Goal: Transaction & Acquisition: Subscribe to service/newsletter

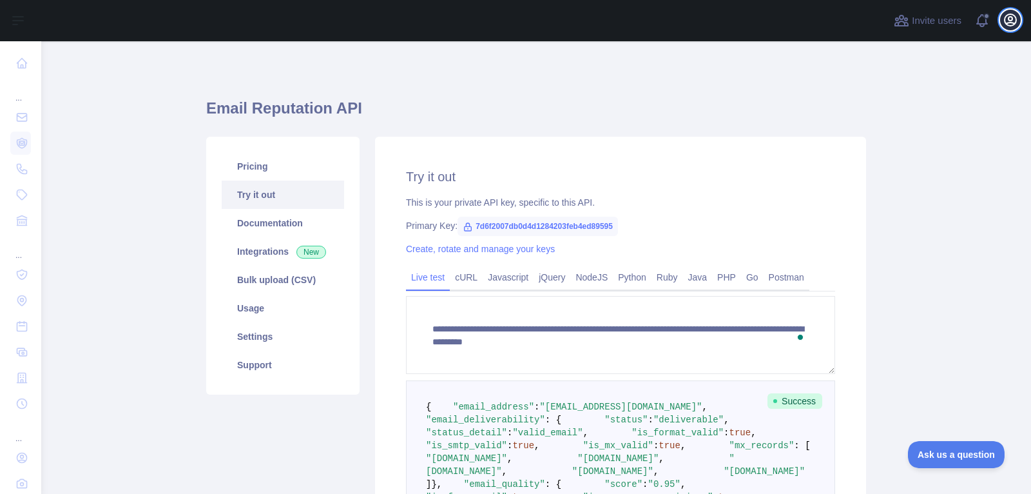
click at [1009, 24] on icon "button" at bounding box center [1010, 19] width 15 height 15
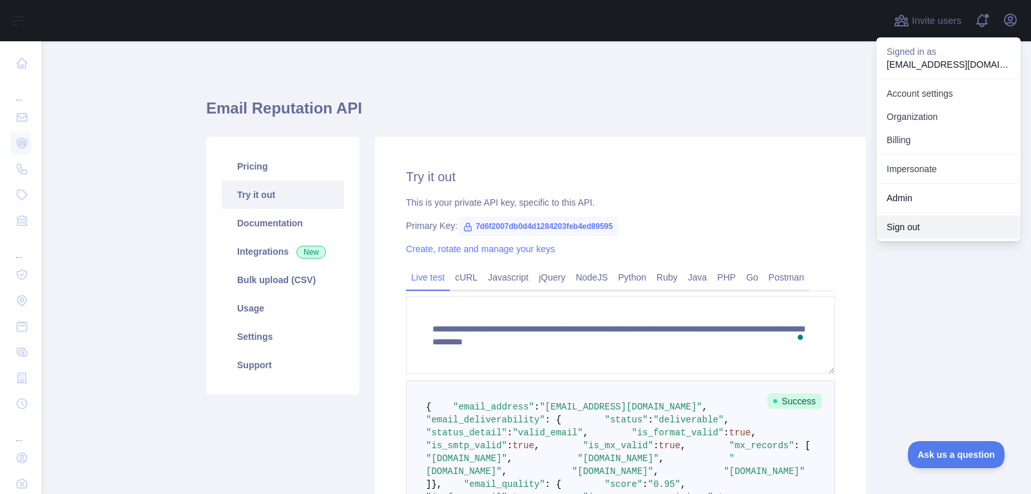
click at [916, 228] on button "Sign out" at bounding box center [949, 226] width 144 height 23
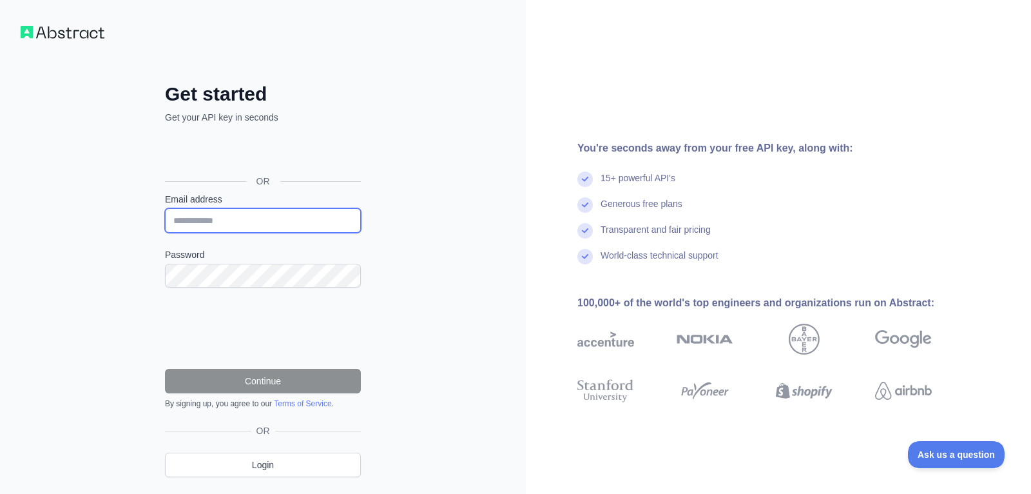
click at [232, 226] on input "Email address" at bounding box center [263, 220] width 196 height 24
drag, startPoint x: 266, startPoint y: 218, endPoint x: 122, endPoint y: 218, distance: 143.7
click at [122, 218] on div "**********" at bounding box center [263, 264] width 526 height 529
type input "**********"
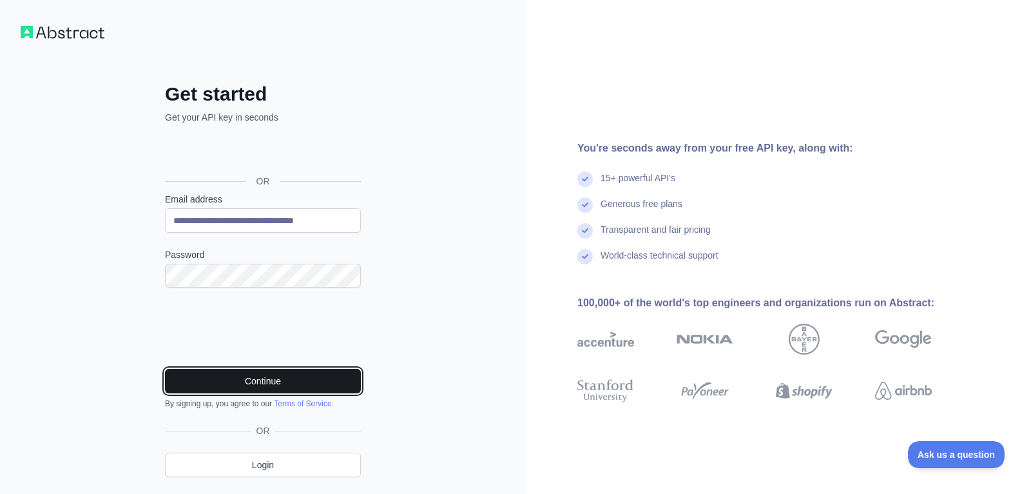
click at [300, 381] on button "Continue" at bounding box center [263, 381] width 196 height 24
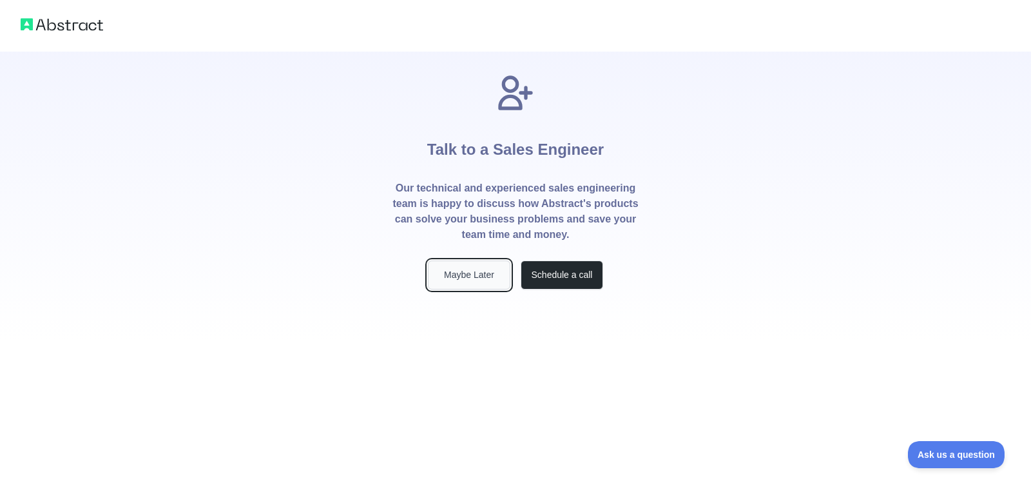
click at [468, 276] on button "Maybe Later" at bounding box center [469, 274] width 82 height 29
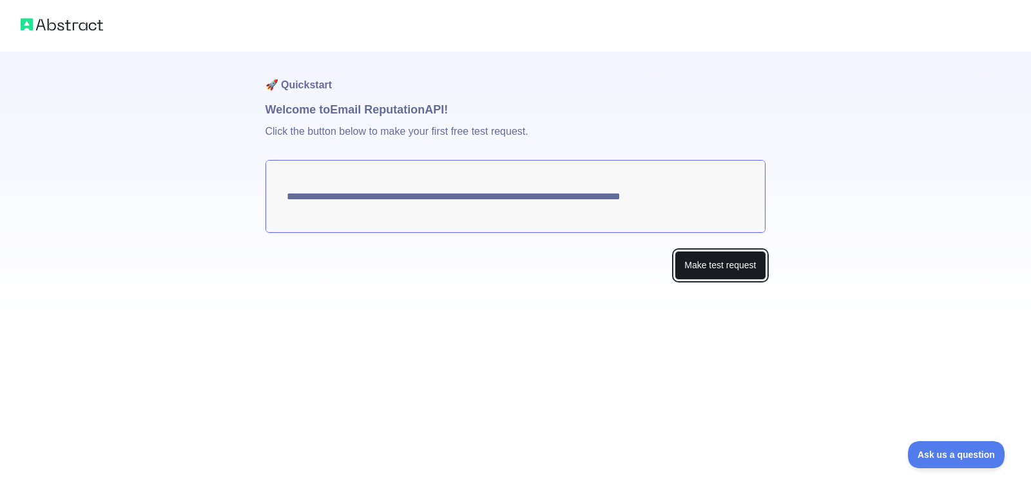
click at [709, 278] on button "Make test request" at bounding box center [720, 265] width 91 height 29
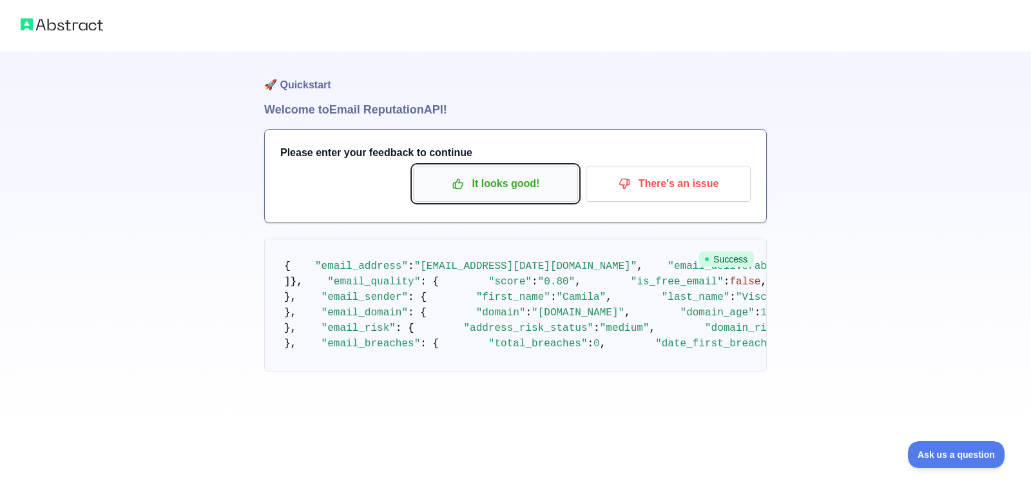
click at [456, 184] on icon "button" at bounding box center [458, 183] width 13 height 13
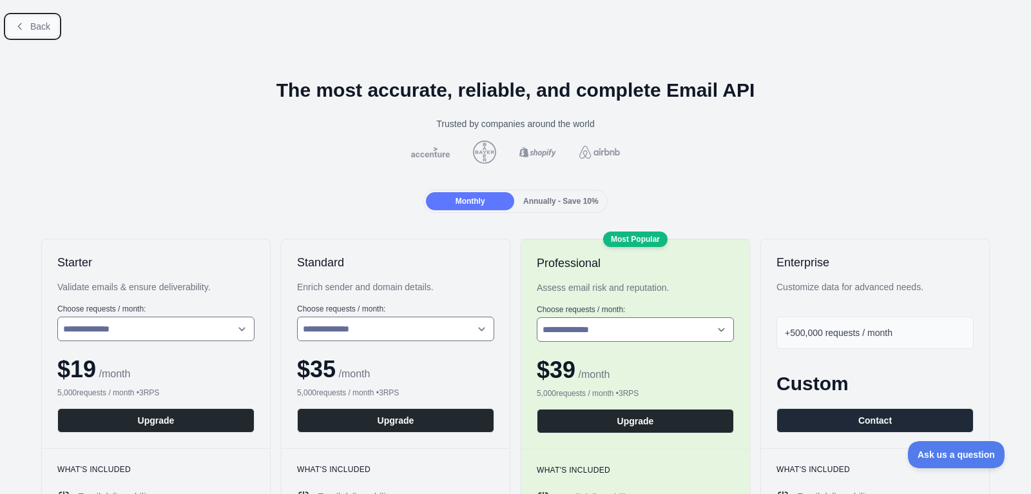
click at [40, 23] on span "Back" at bounding box center [40, 26] width 20 height 10
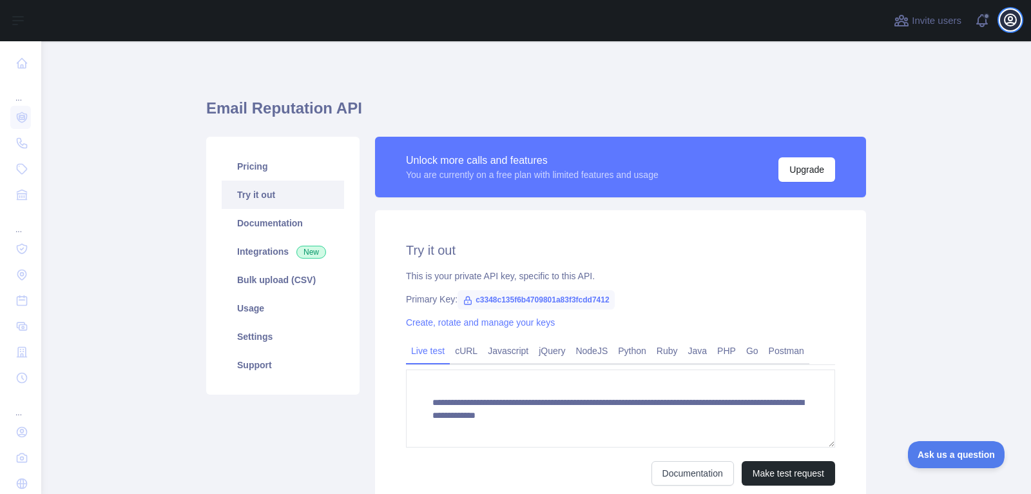
click at [1013, 24] on icon "button" at bounding box center [1011, 20] width 12 height 12
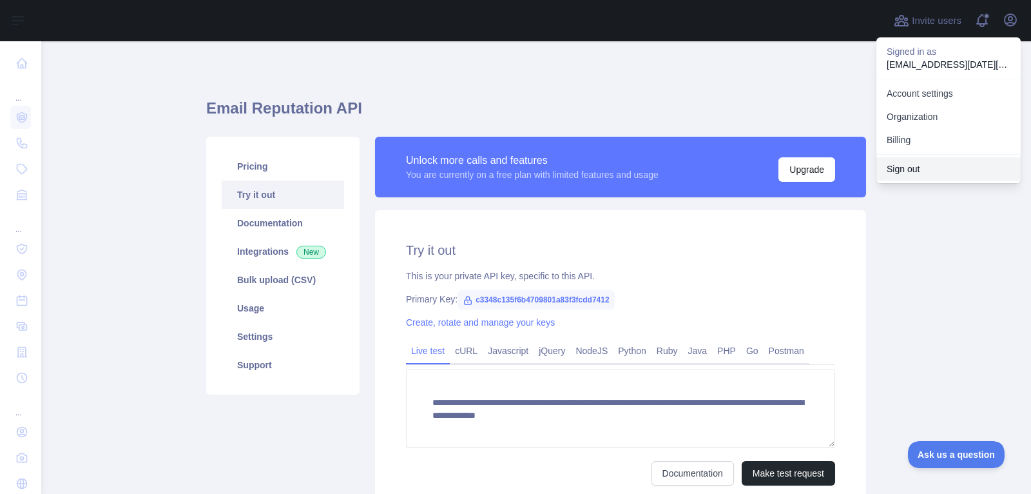
click at [965, 171] on button "Sign out" at bounding box center [949, 168] width 144 height 23
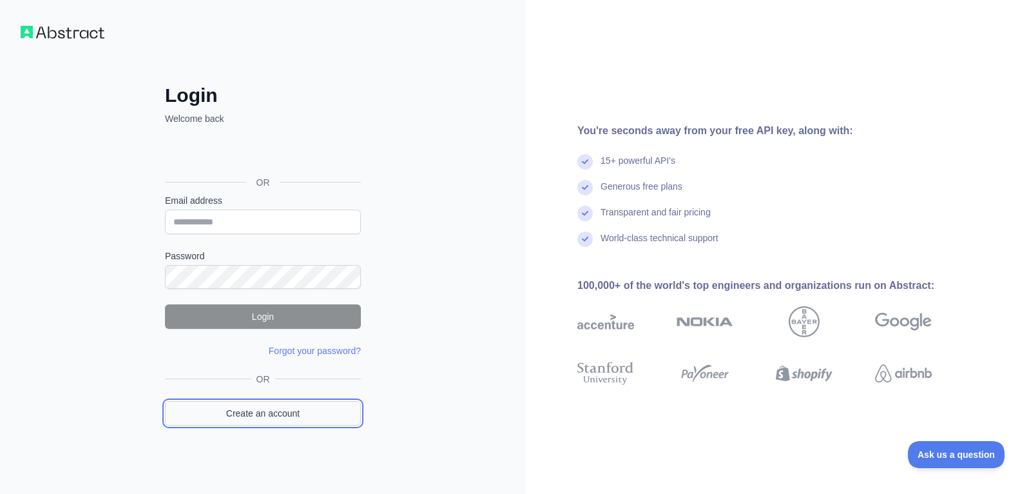
click at [235, 414] on link "Create an account" at bounding box center [263, 413] width 196 height 24
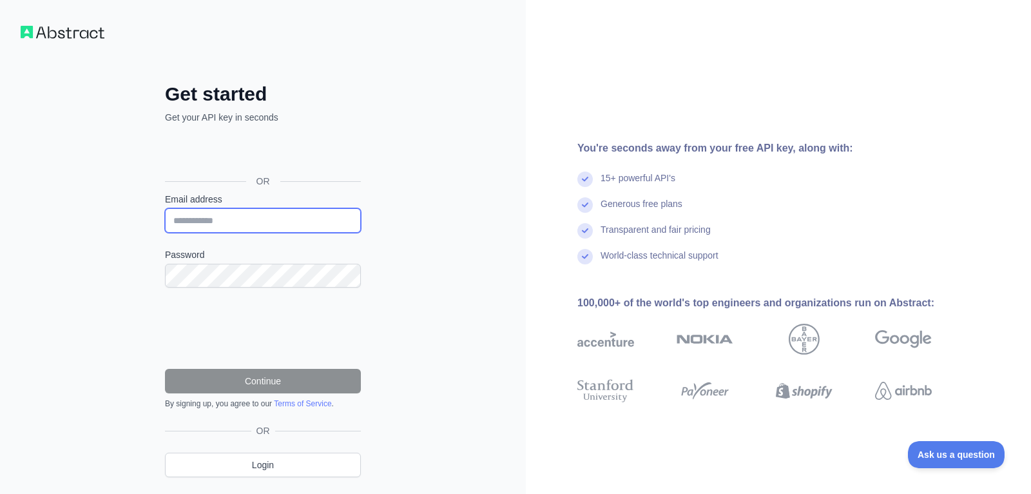
click at [238, 209] on input "Email address" at bounding box center [263, 220] width 196 height 24
paste input "**********"
type input "**********"
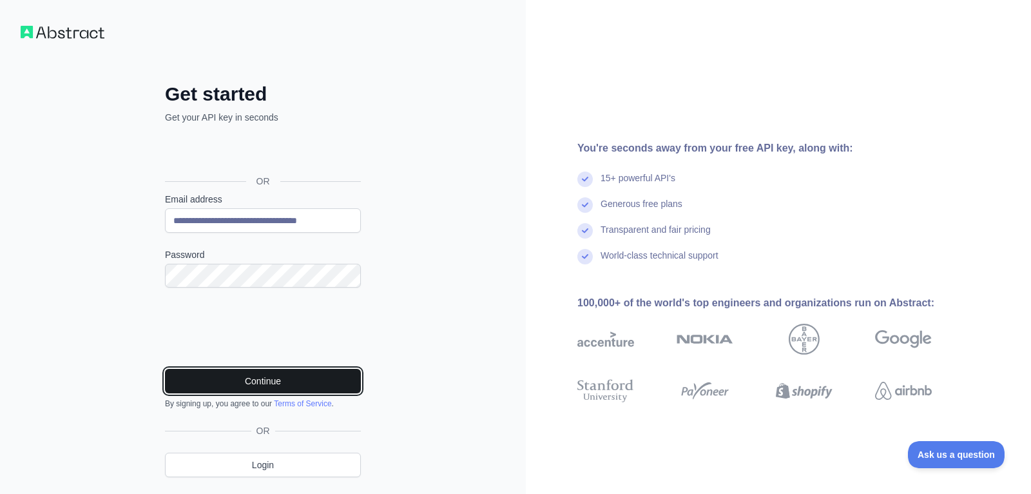
click at [191, 375] on button "Continue" at bounding box center [263, 381] width 196 height 24
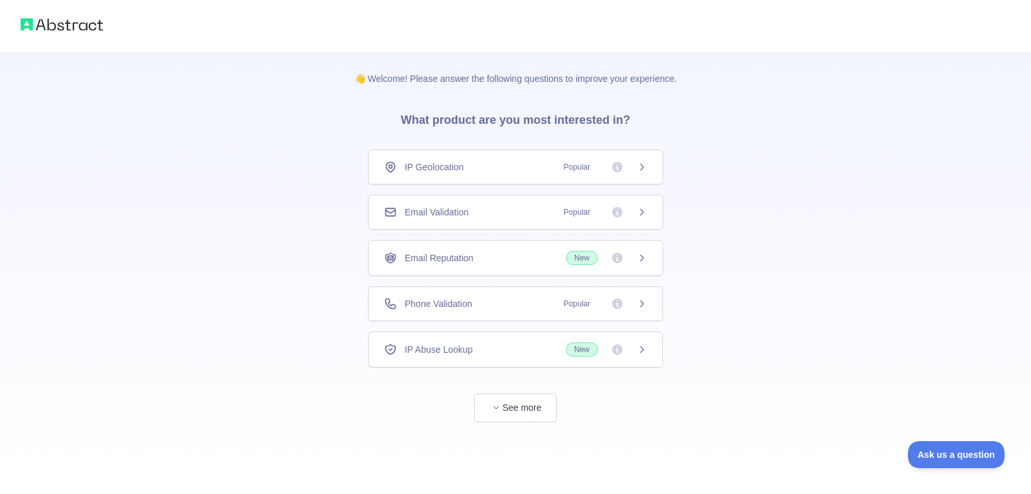
click at [630, 220] on div "Email Validation Popular" at bounding box center [515, 212] width 295 height 35
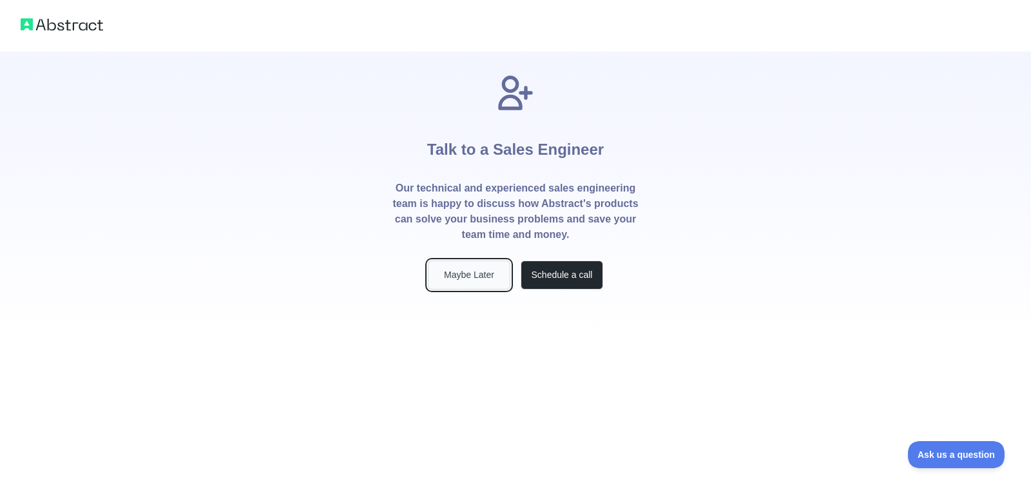
click at [464, 275] on button "Maybe Later" at bounding box center [469, 274] width 82 height 29
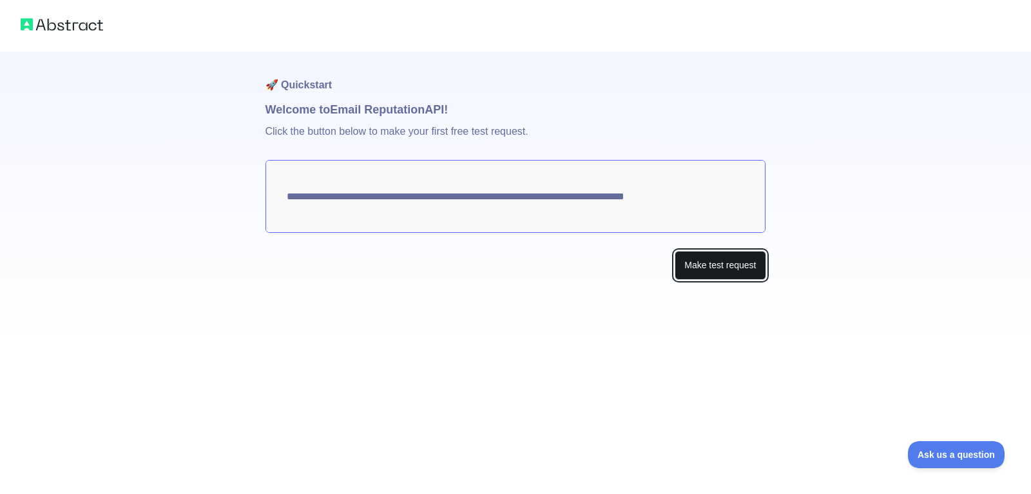
click at [706, 270] on button "Make test request" at bounding box center [720, 265] width 91 height 29
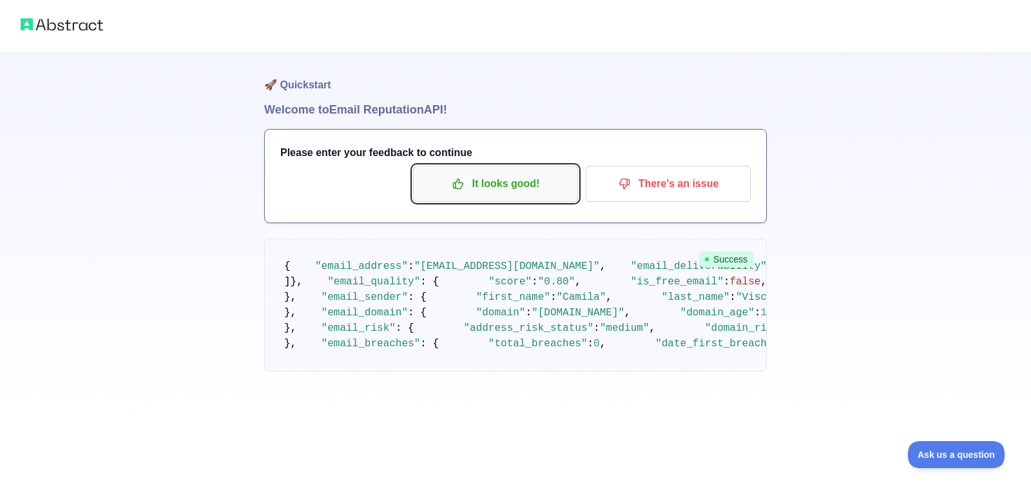
click at [498, 188] on p "It looks good!" at bounding box center [496, 184] width 146 height 22
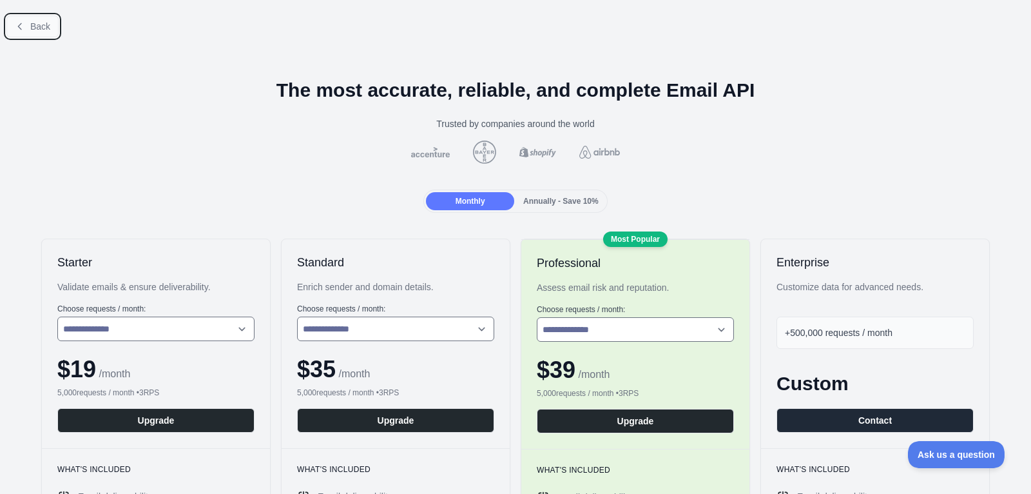
click at [44, 29] on span "Back" at bounding box center [40, 26] width 20 height 10
